Goal: Check status: Check status

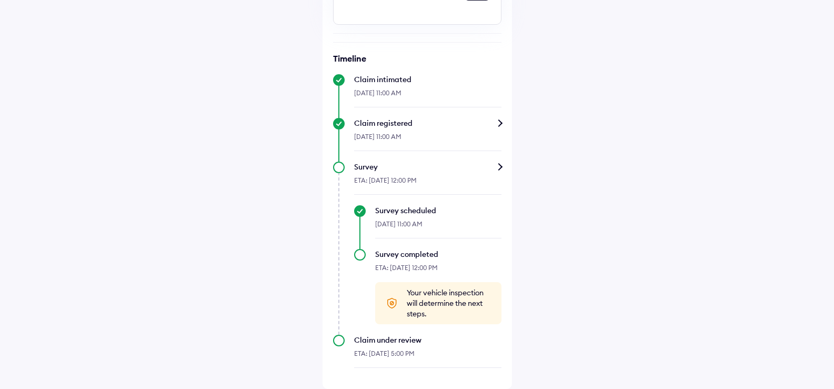
scroll to position [362, 0]
click at [498, 125] on div "Claim registered" at bounding box center [427, 123] width 147 height 11
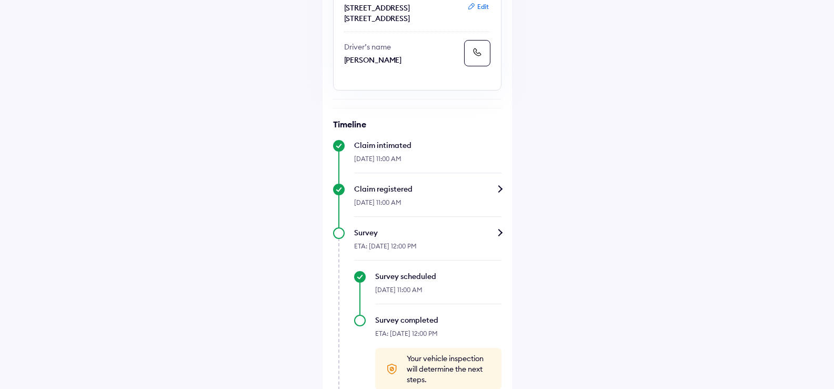
scroll to position [316, 0]
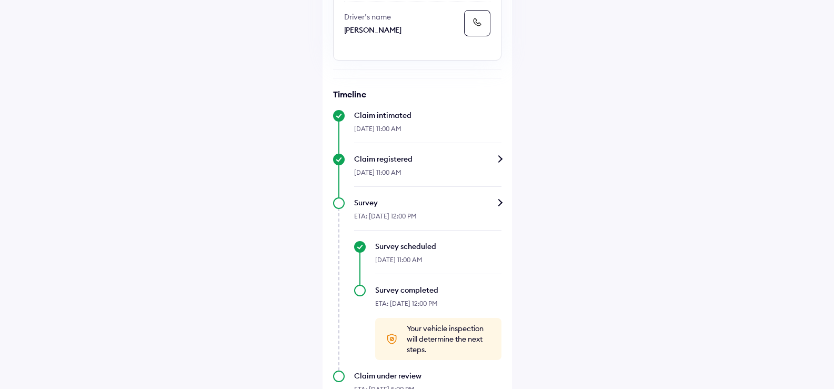
click at [499, 208] on div "Survey" at bounding box center [427, 202] width 147 height 11
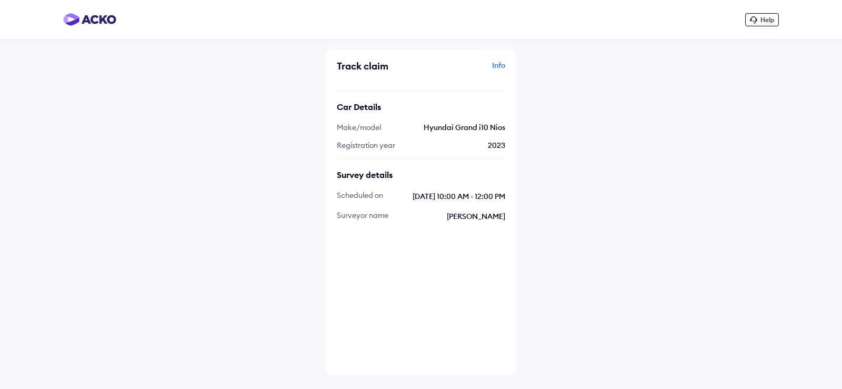
drag, startPoint x: 453, startPoint y: 217, endPoint x: 504, endPoint y: 216, distance: 51.6
click at [504, 216] on span "[PERSON_NAME]" at bounding box center [452, 216] width 106 height 12
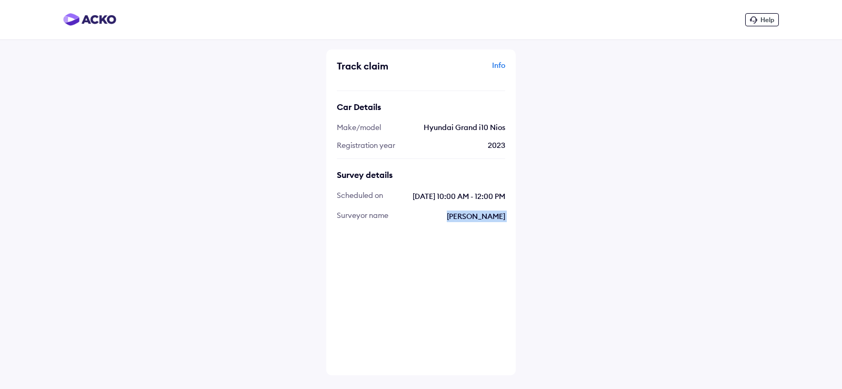
click at [504, 216] on span "[PERSON_NAME]" at bounding box center [452, 216] width 106 height 12
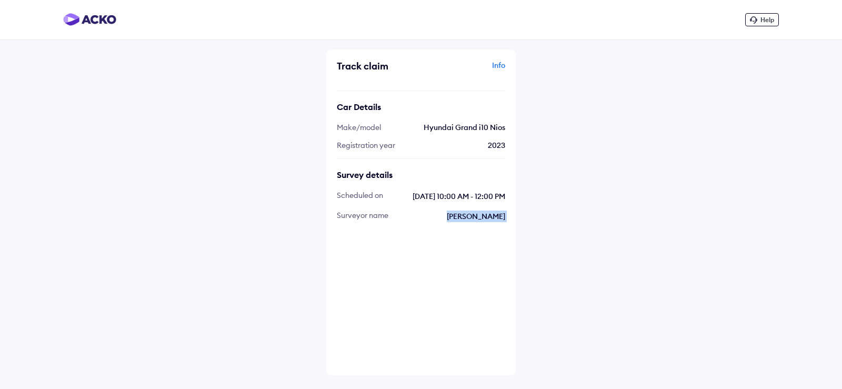
click at [504, 216] on span "[PERSON_NAME]" at bounding box center [452, 216] width 106 height 12
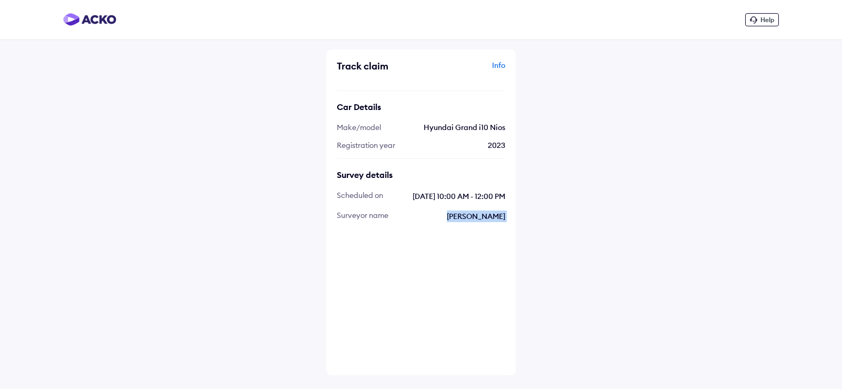
click at [504, 216] on span "[PERSON_NAME]" at bounding box center [452, 216] width 106 height 12
